Goal: Navigation & Orientation: Understand site structure

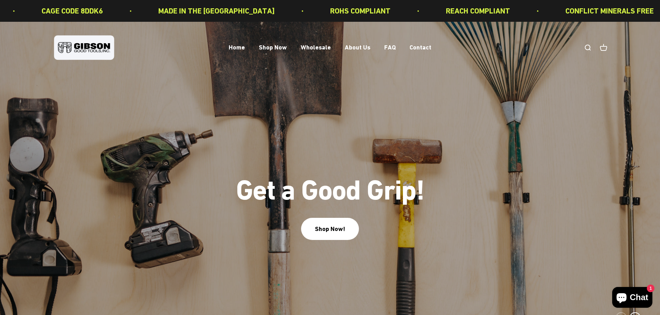
click at [601, 47] on link "Open cart 0" at bounding box center [603, 48] width 8 height 8
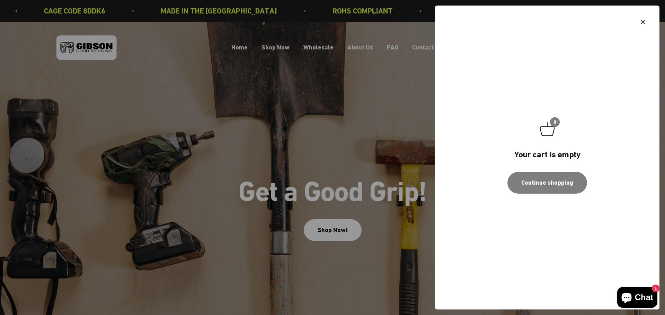
click at [642, 22] on icon "Close" at bounding box center [643, 22] width 4 height 4
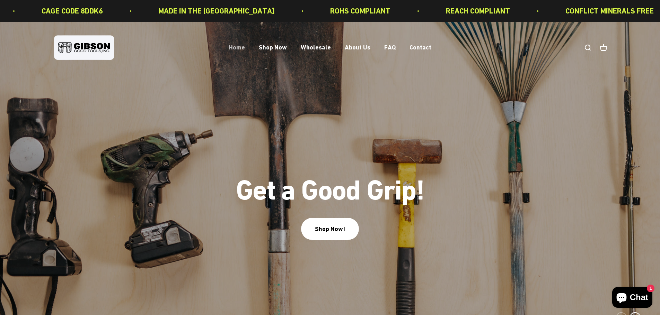
click at [232, 50] on link "Home" at bounding box center [237, 47] width 16 height 7
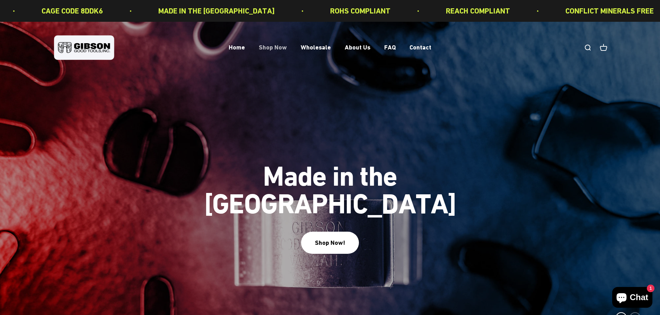
click at [263, 46] on link "Shop Now" at bounding box center [273, 47] width 28 height 7
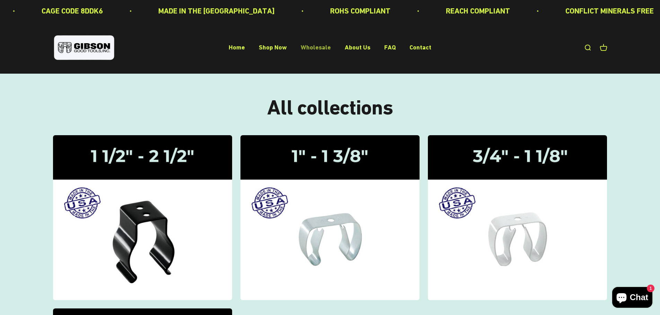
click at [309, 44] on link "Wholesale" at bounding box center [316, 47] width 30 height 7
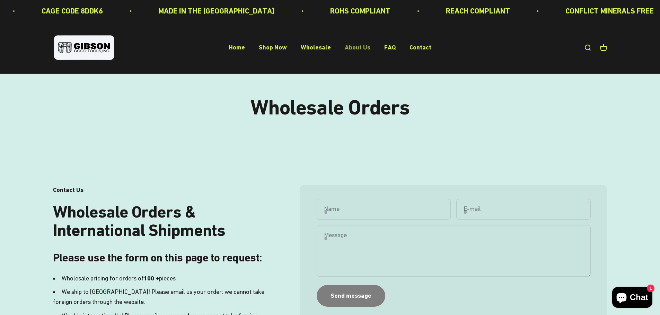
click at [347, 48] on link "About Us" at bounding box center [358, 47] width 26 height 7
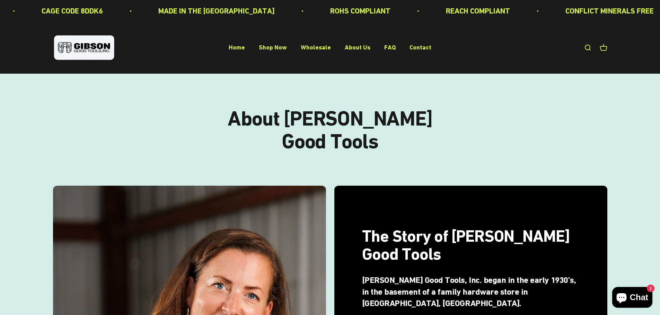
click at [76, 46] on img at bounding box center [84, 48] width 62 height 28
